Goal: Task Accomplishment & Management: Use online tool/utility

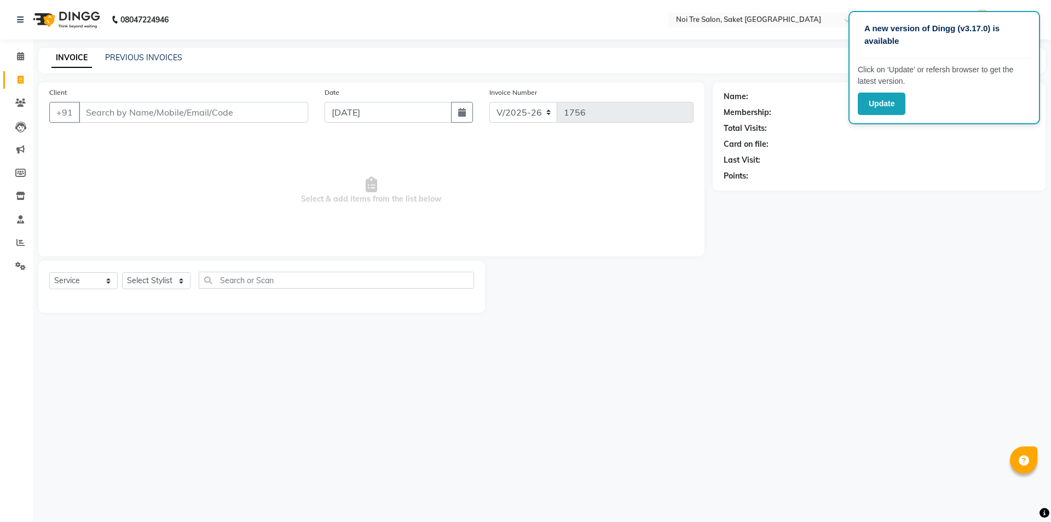
select select "4899"
select select "service"
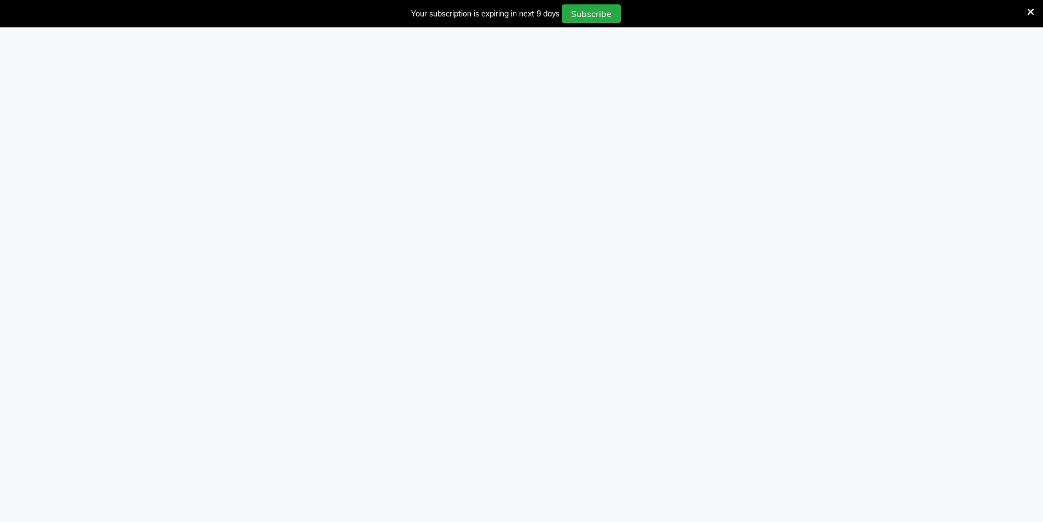
select select "4899"
select select "service"
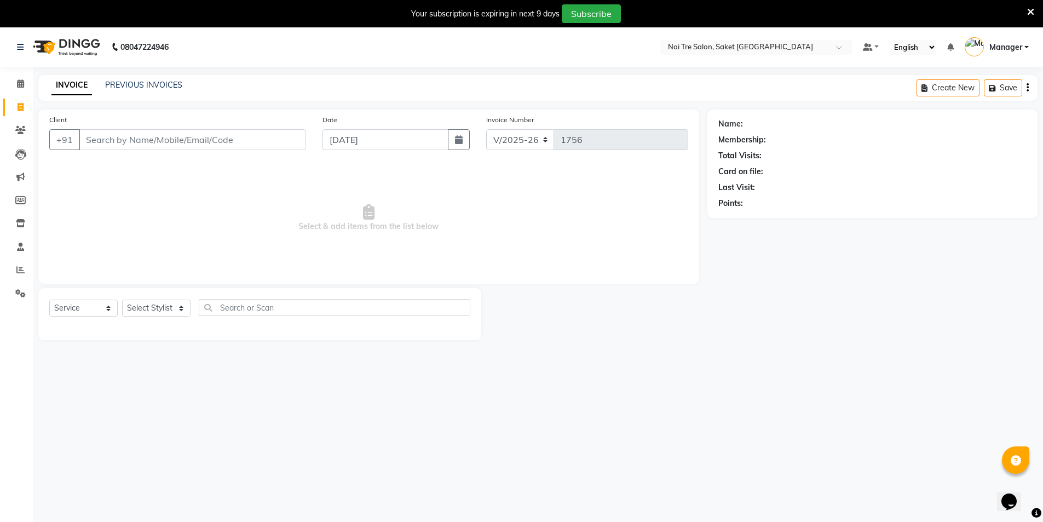
click at [1028, 10] on icon at bounding box center [1030, 12] width 7 height 10
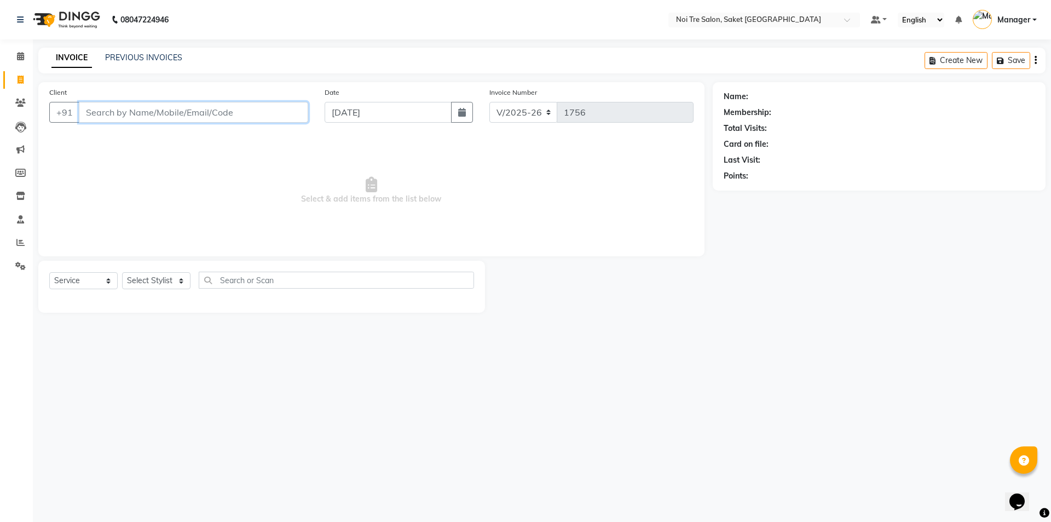
click at [151, 108] on input "Client" at bounding box center [193, 112] width 229 height 21
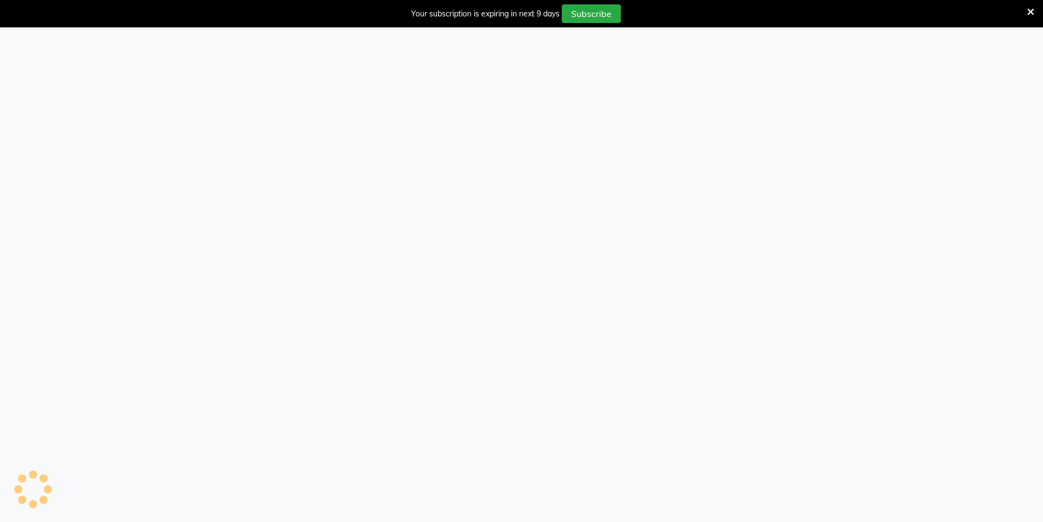
select select "4899"
select select "service"
